Goal: Task Accomplishment & Management: Complete application form

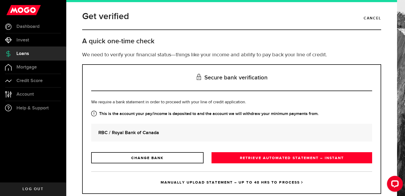
click at [227, 180] on link "MANUALLY UPLOAD STATEMENT – UP TO 48 HRS TO PROCESS" at bounding box center [231, 182] width 281 height 22
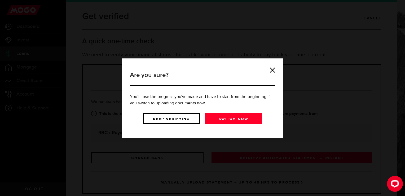
click at [187, 116] on link "Keep verifying" at bounding box center [171, 118] width 57 height 11
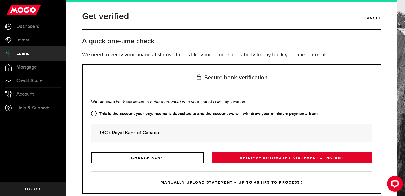
click at [239, 155] on link "RETRIEVE AUTOMATED STATEMENT – INSTANT" at bounding box center [292, 157] width 161 height 11
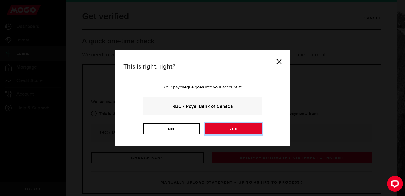
click at [222, 126] on link "Yes" at bounding box center [233, 128] width 57 height 11
